Goal: Transaction & Acquisition: Obtain resource

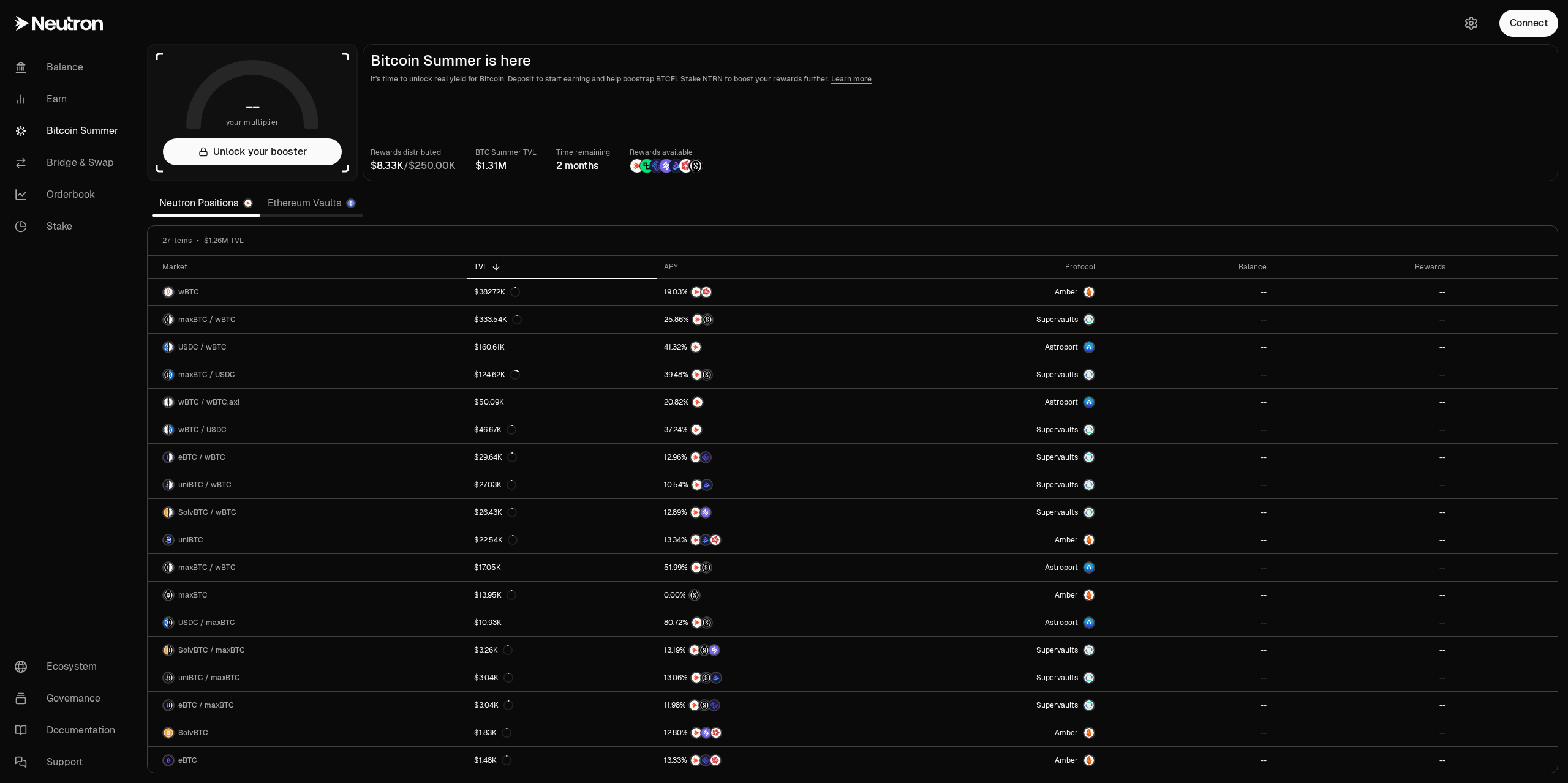
click at [1526, 38] on div "Connect" at bounding box center [1508, 23] width 117 height 46
click at [1512, 29] on button "Connect" at bounding box center [1528, 23] width 59 height 27
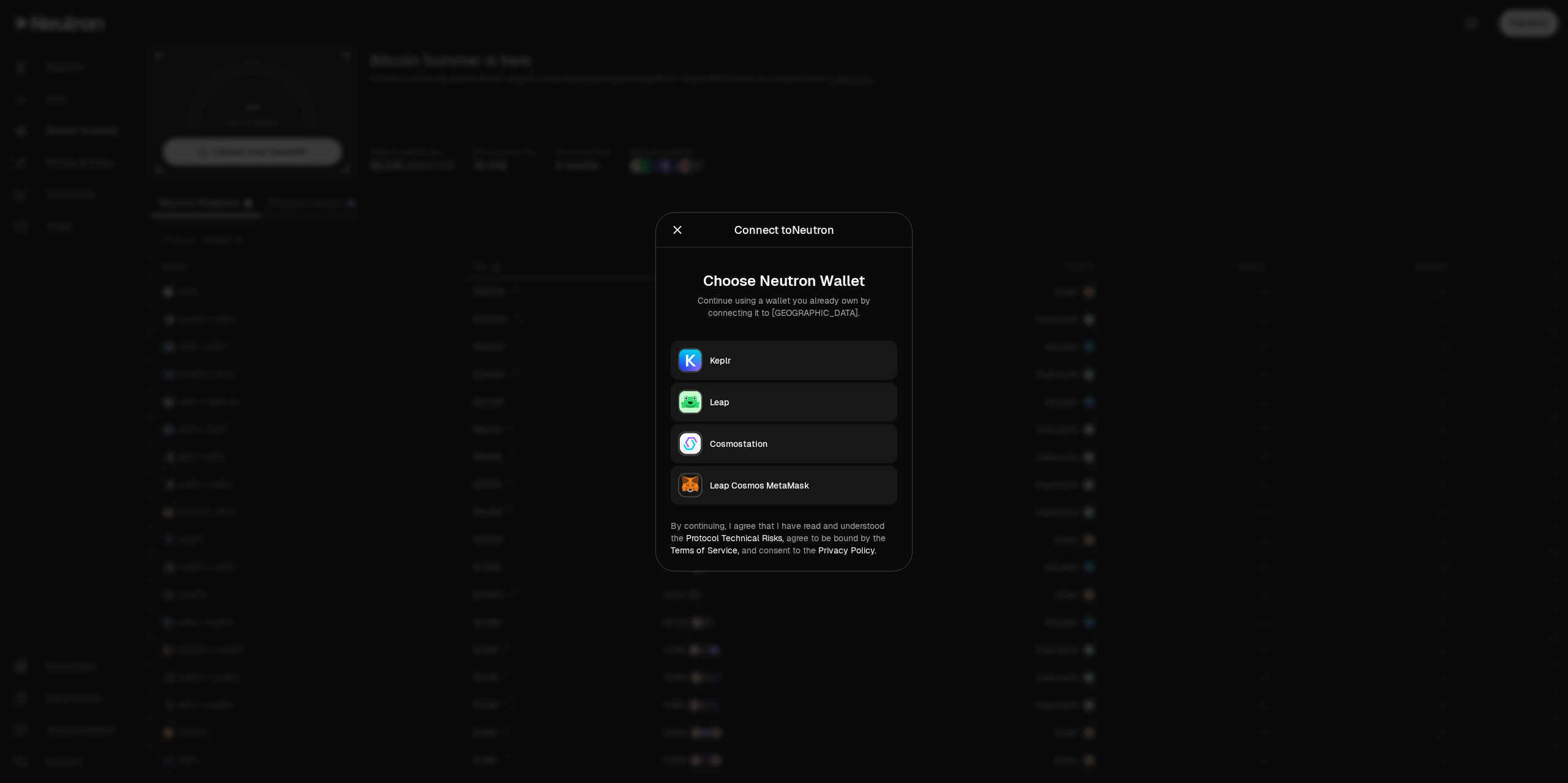
click at [729, 362] on div "Keplr" at bounding box center [799, 360] width 180 height 12
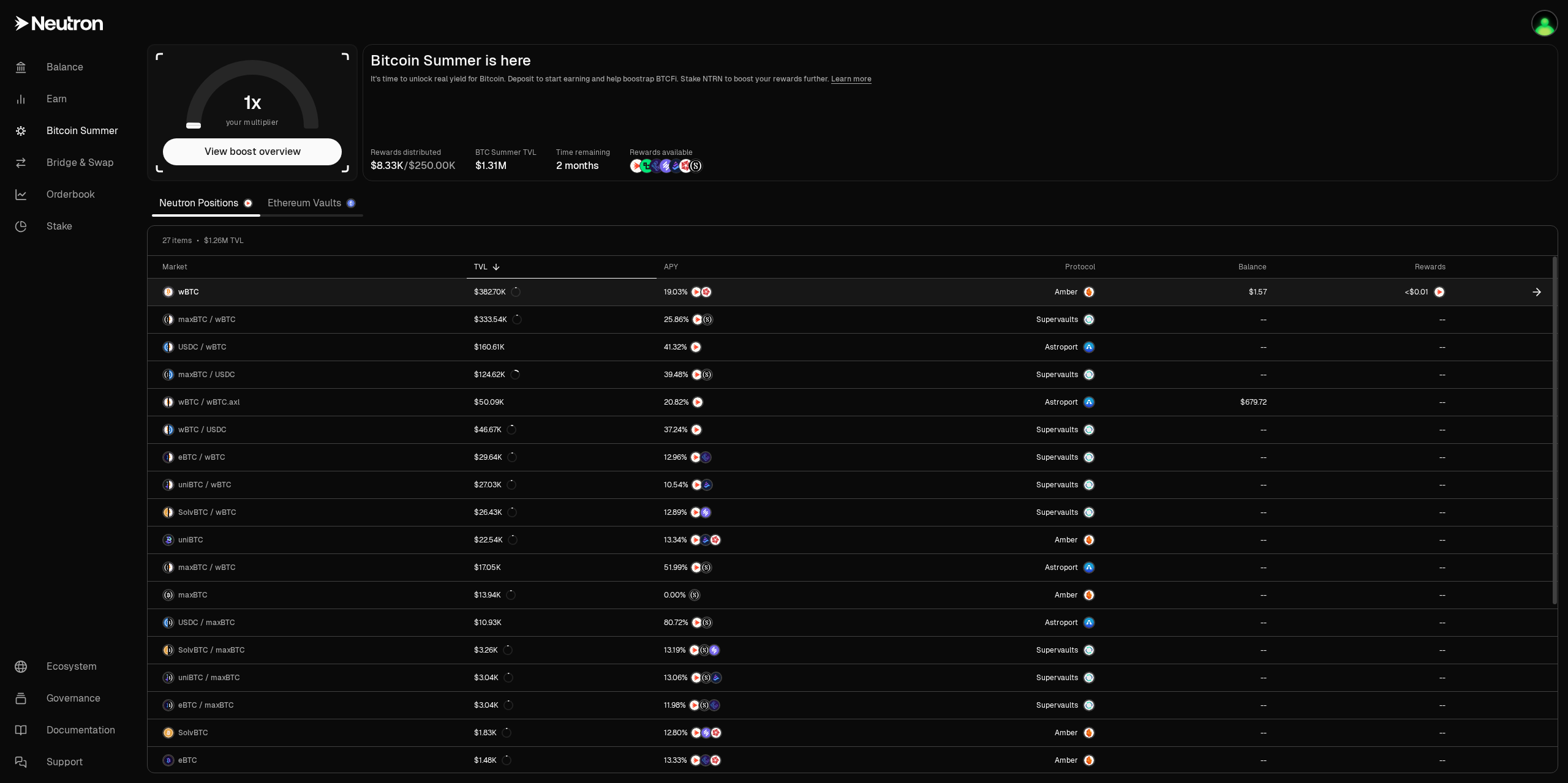
click at [1440, 291] on img at bounding box center [1439, 292] width 10 height 10
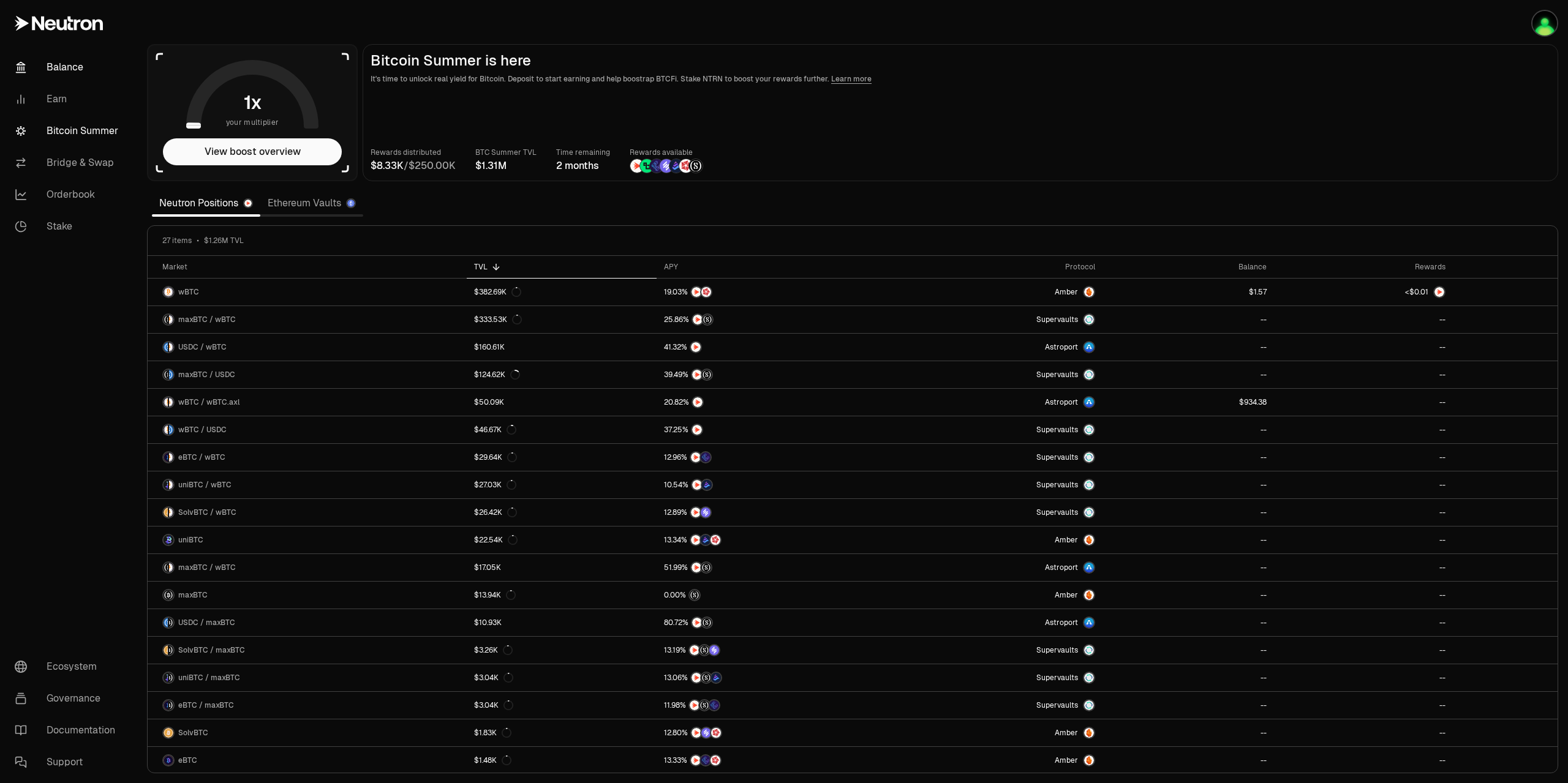
click at [70, 63] on link "Balance" at bounding box center [68, 67] width 128 height 32
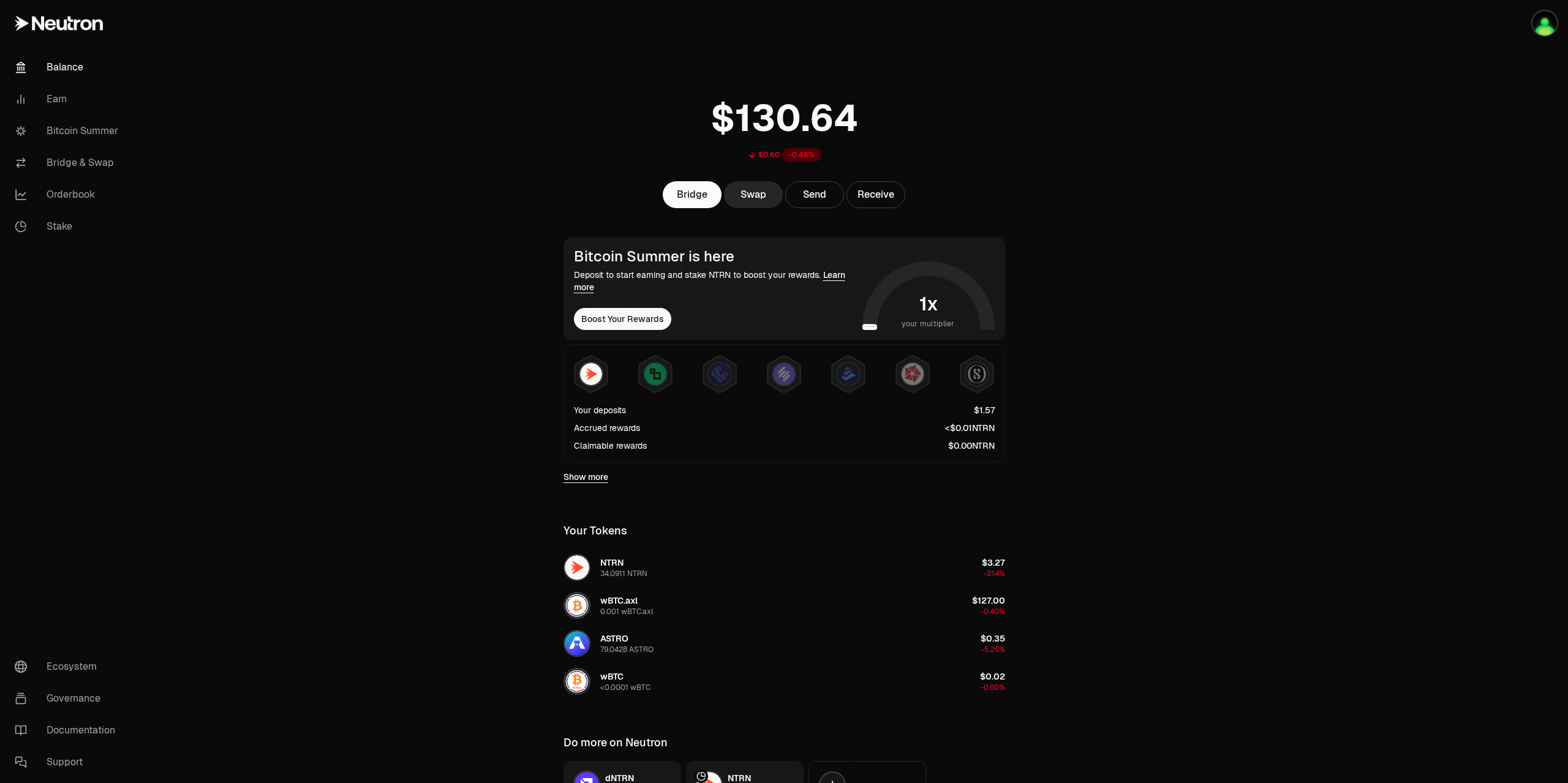
click at [968, 424] on span "1" at bounding box center [969, 428] width 3 height 11
click at [38, 99] on link "Earn" at bounding box center [68, 99] width 128 height 32
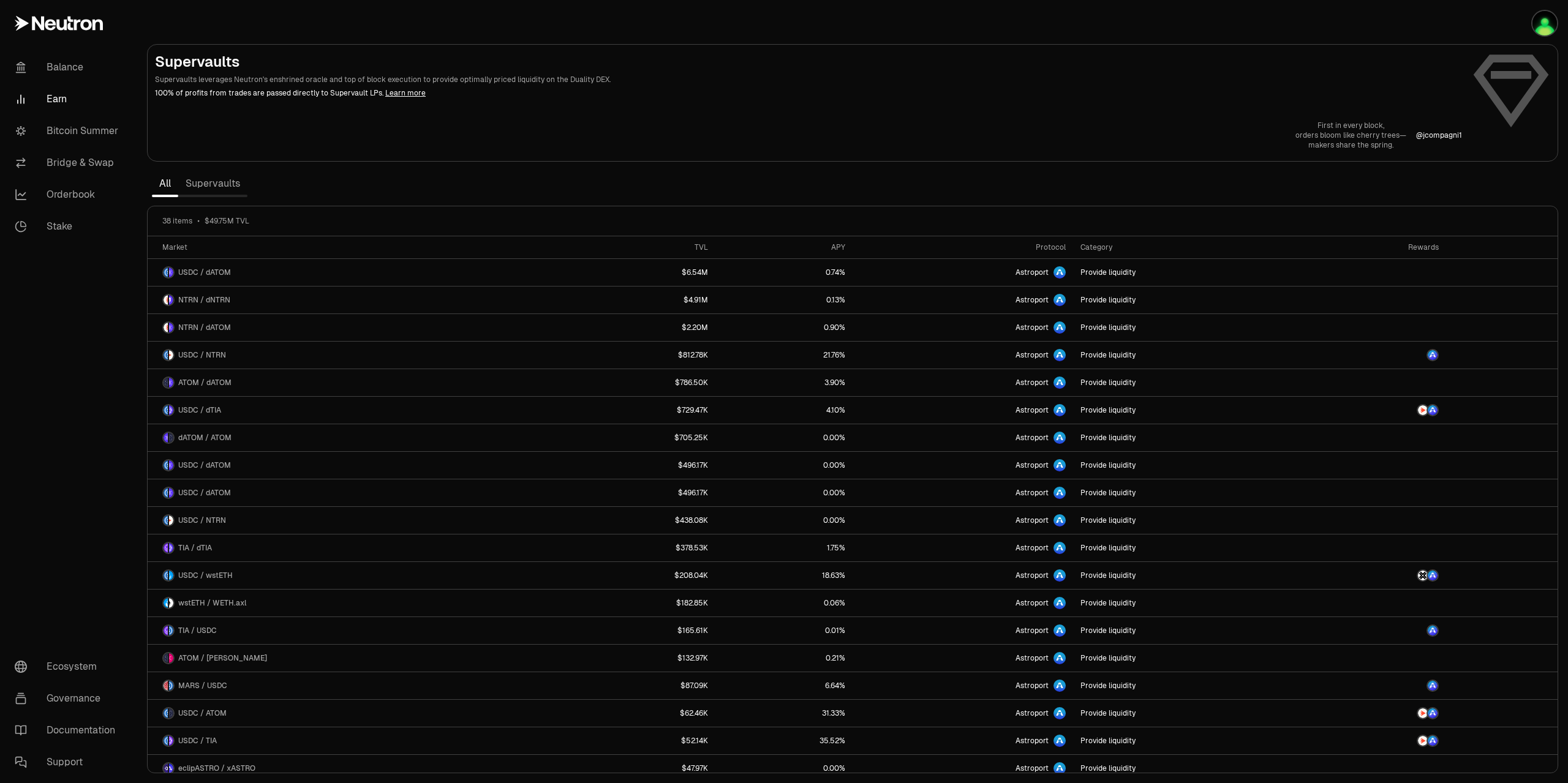
click at [230, 187] on link "Supervaults" at bounding box center [212, 183] width 69 height 24
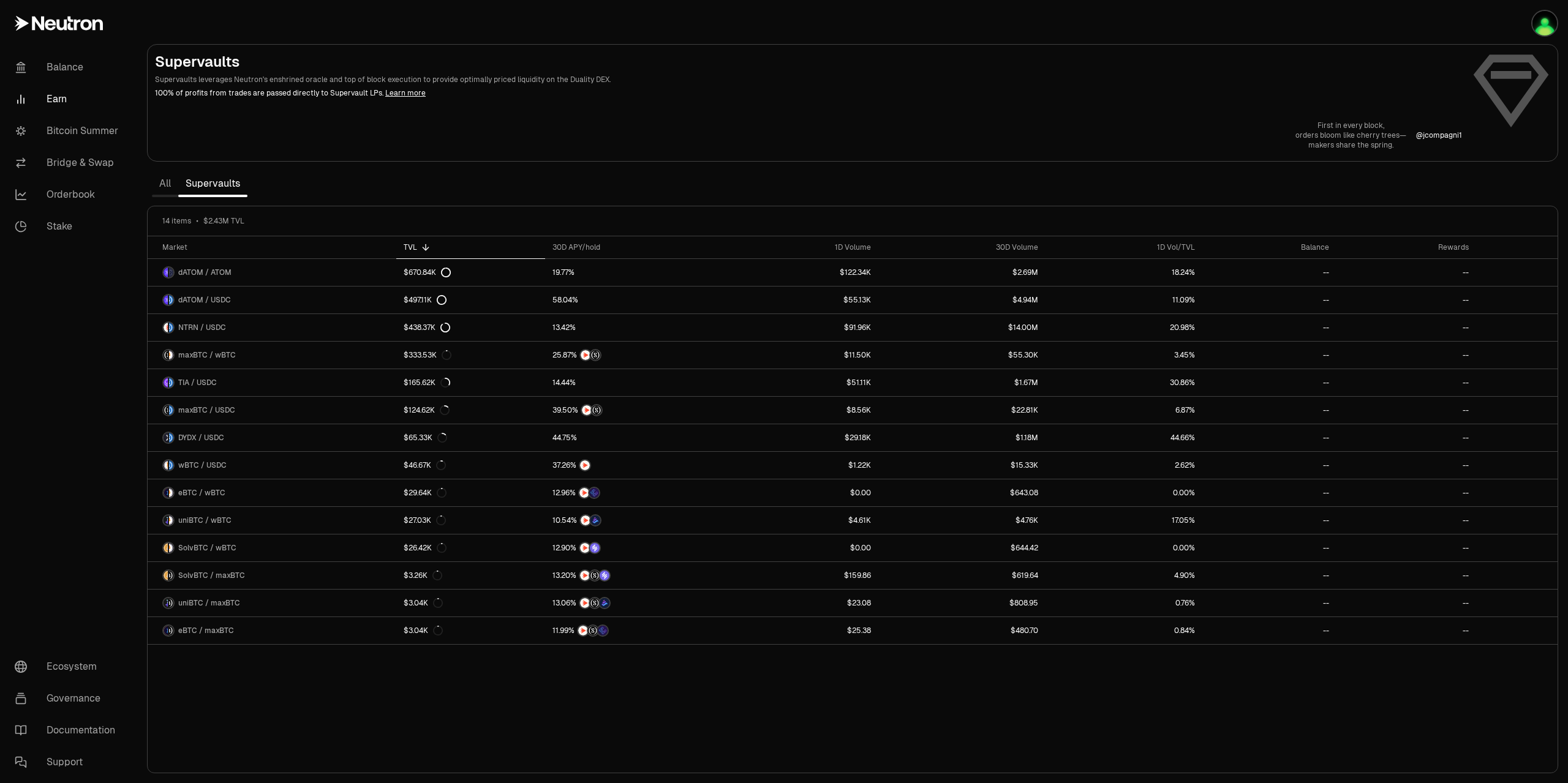
click at [173, 187] on link "All" at bounding box center [164, 183] width 26 height 24
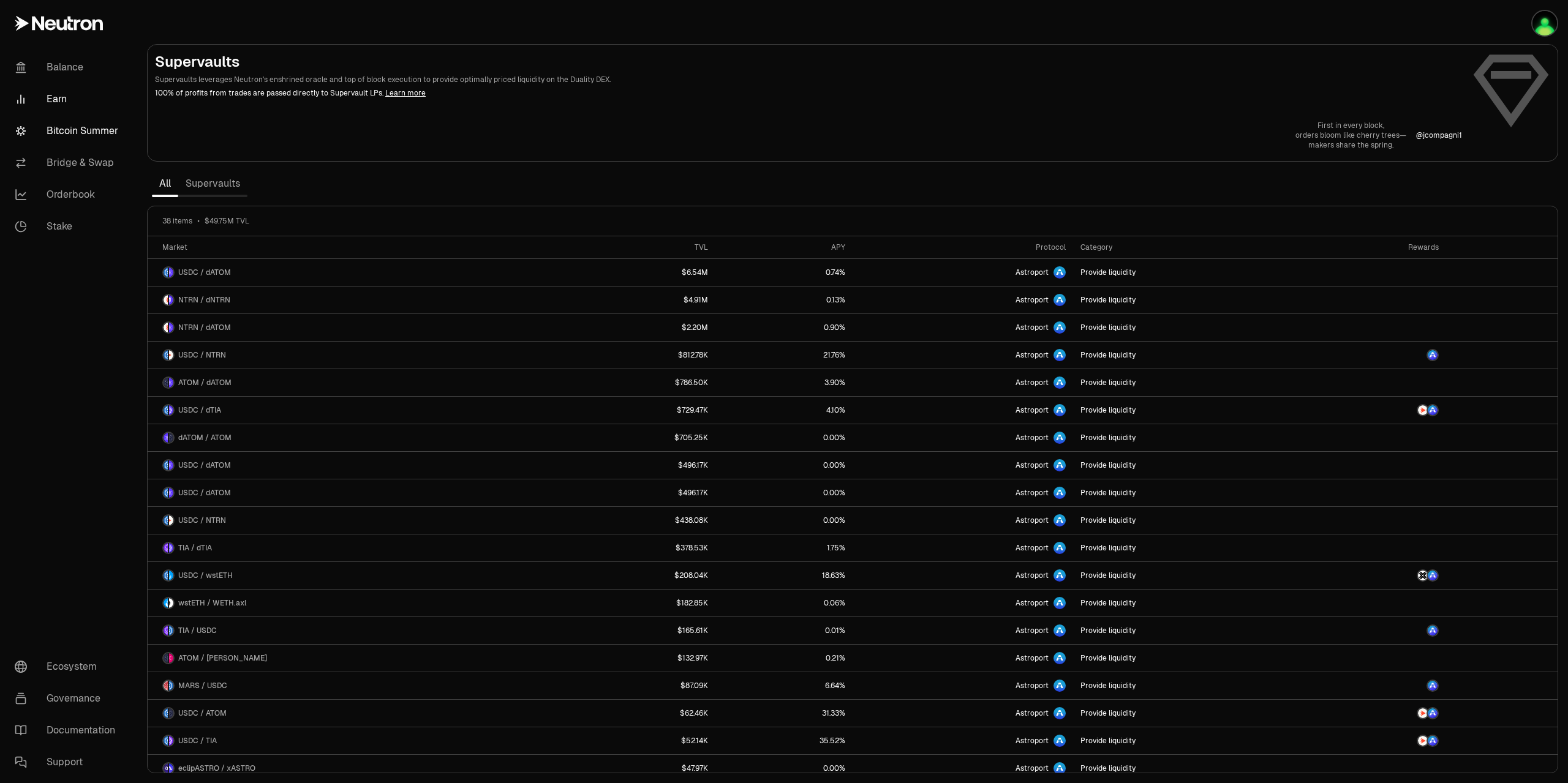
click at [96, 139] on link "Bitcoin Summer" at bounding box center [68, 131] width 128 height 32
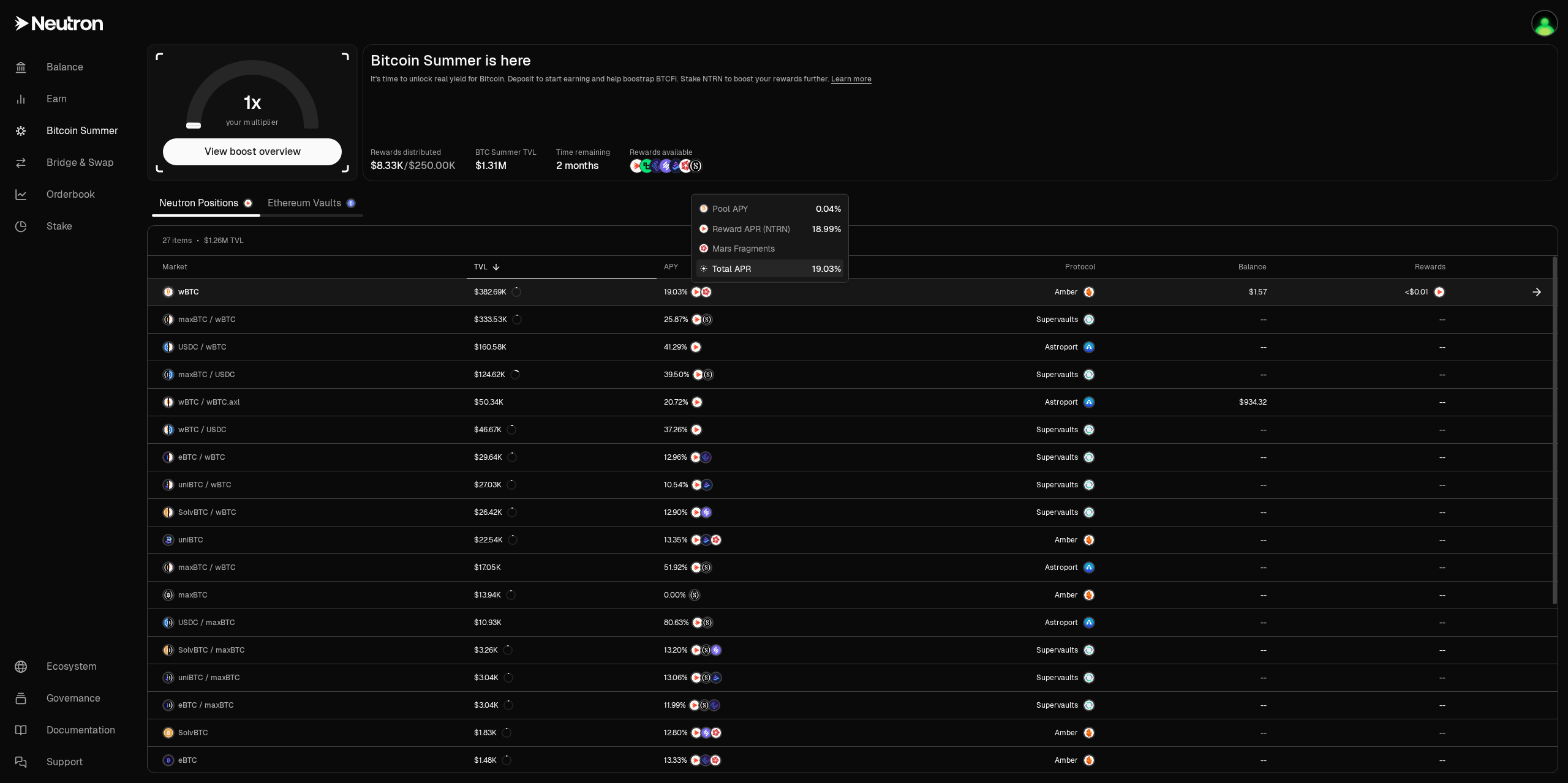
click at [863, 290] on div at bounding box center [767, 292] width 207 height 12
